Goal: Navigation & Orientation: Go to known website

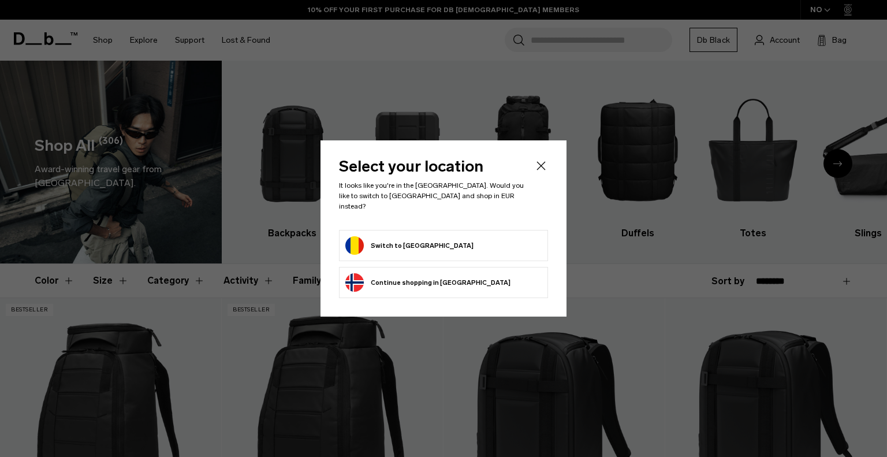
click at [411, 240] on button "Switch to Romania" at bounding box center [409, 245] width 128 height 18
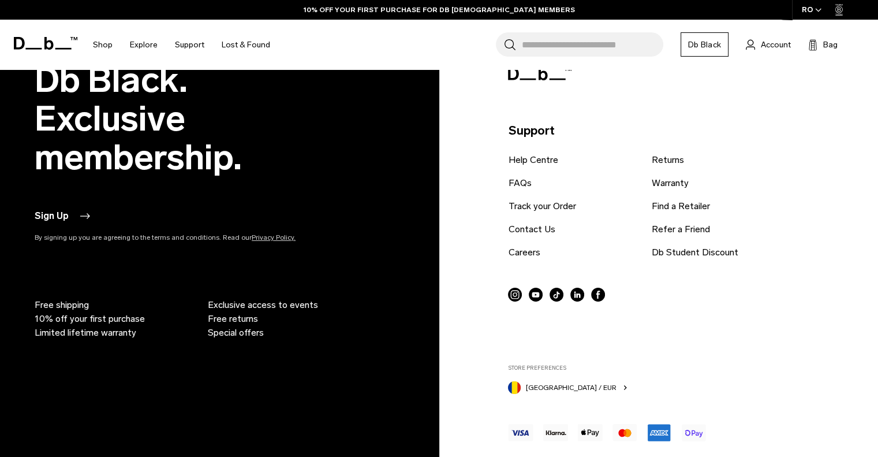
scroll to position [4403, 0]
